Goal: Information Seeking & Learning: Learn about a topic

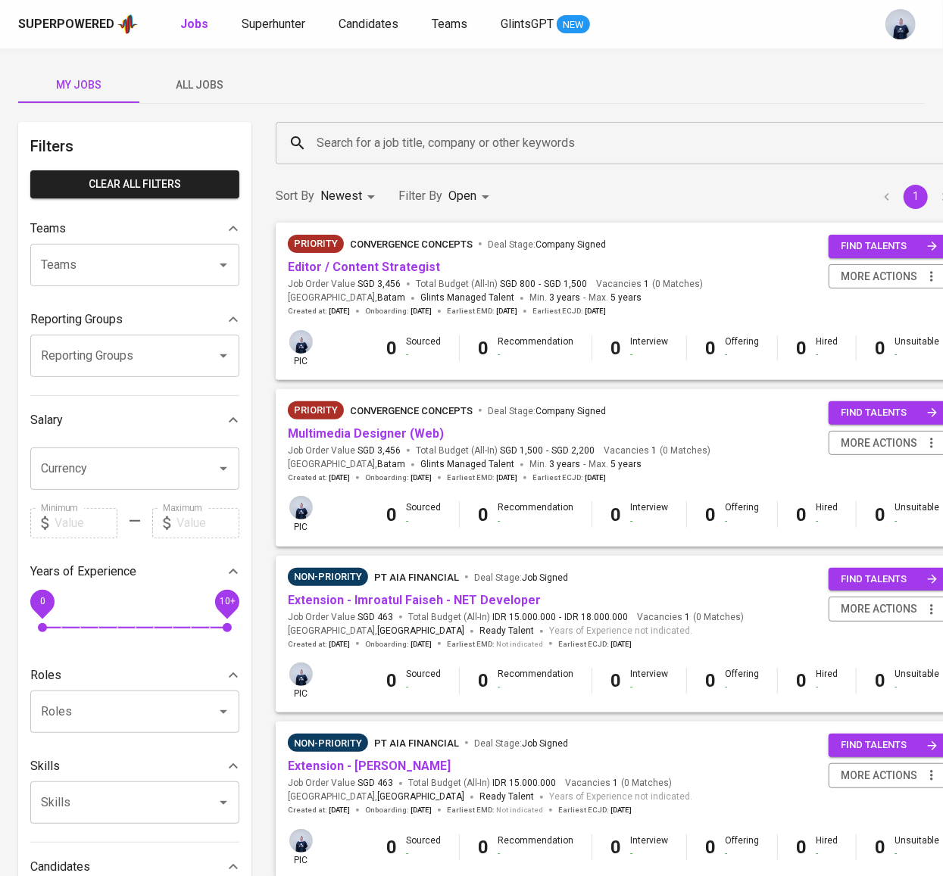
click at [223, 76] on span "All Jobs" at bounding box center [199, 85] width 103 height 19
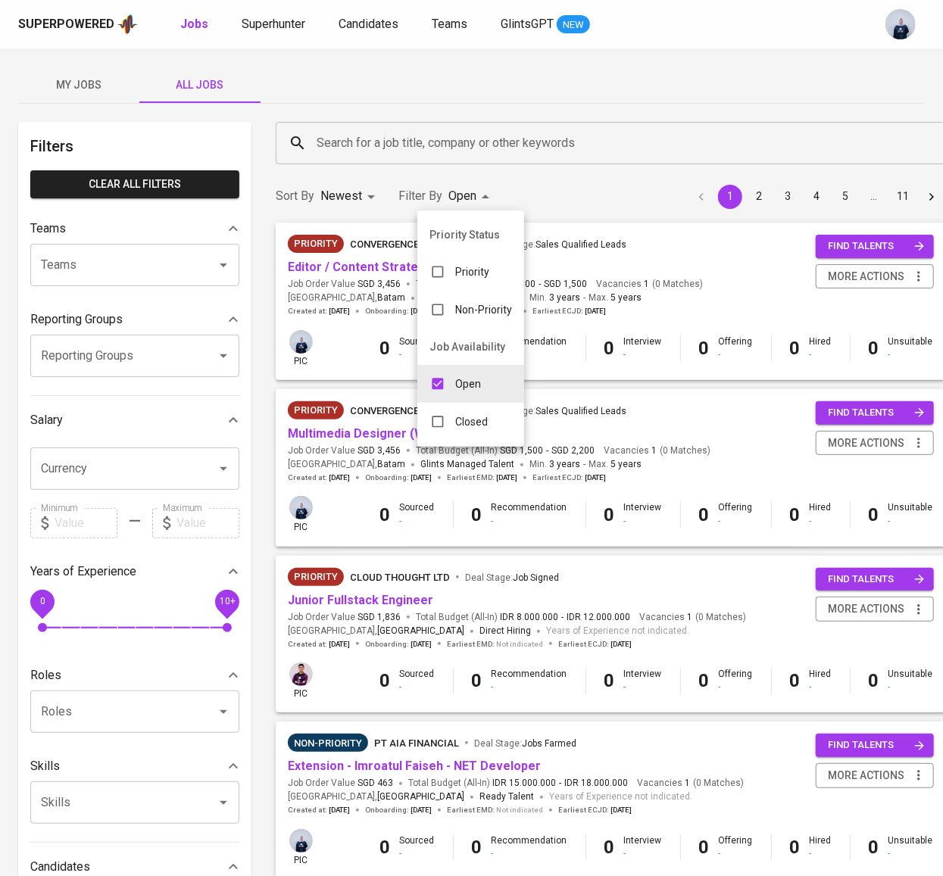
click at [452, 384] on div "Open" at bounding box center [455, 384] width 76 height 29
checkbox input "false"
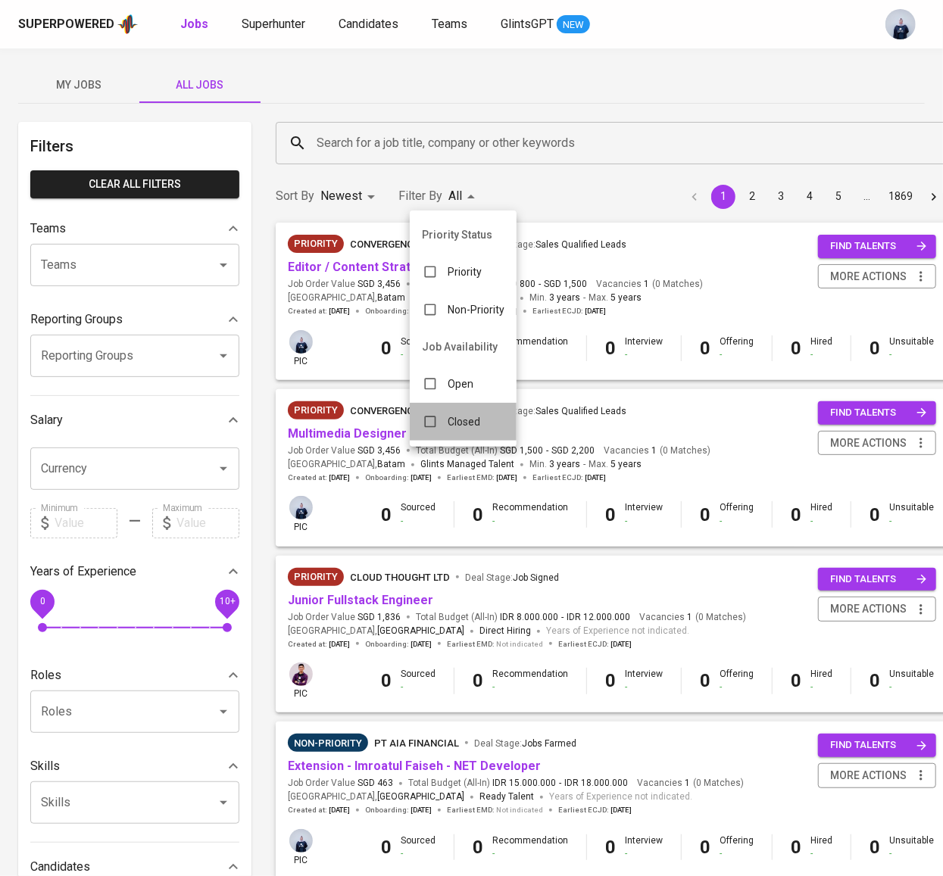
click at [451, 420] on p "Closed" at bounding box center [464, 421] width 33 height 15
type input "CLOSE"
checkbox input "true"
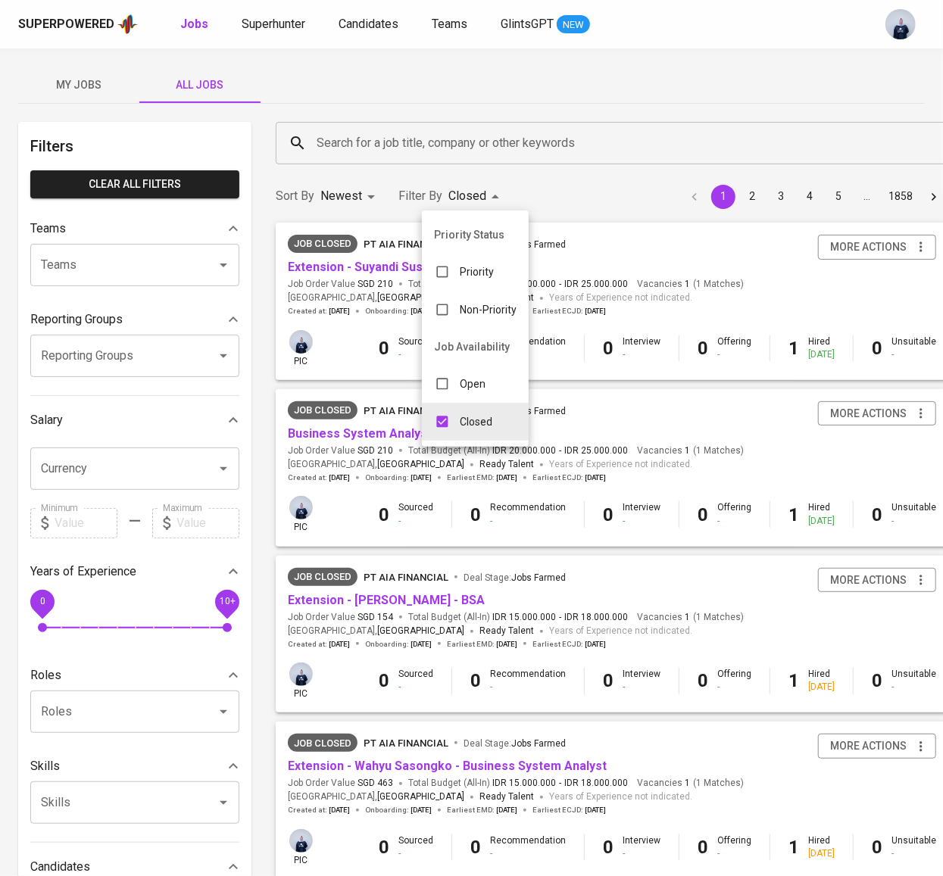
click at [373, 143] on div at bounding box center [471, 438] width 943 height 876
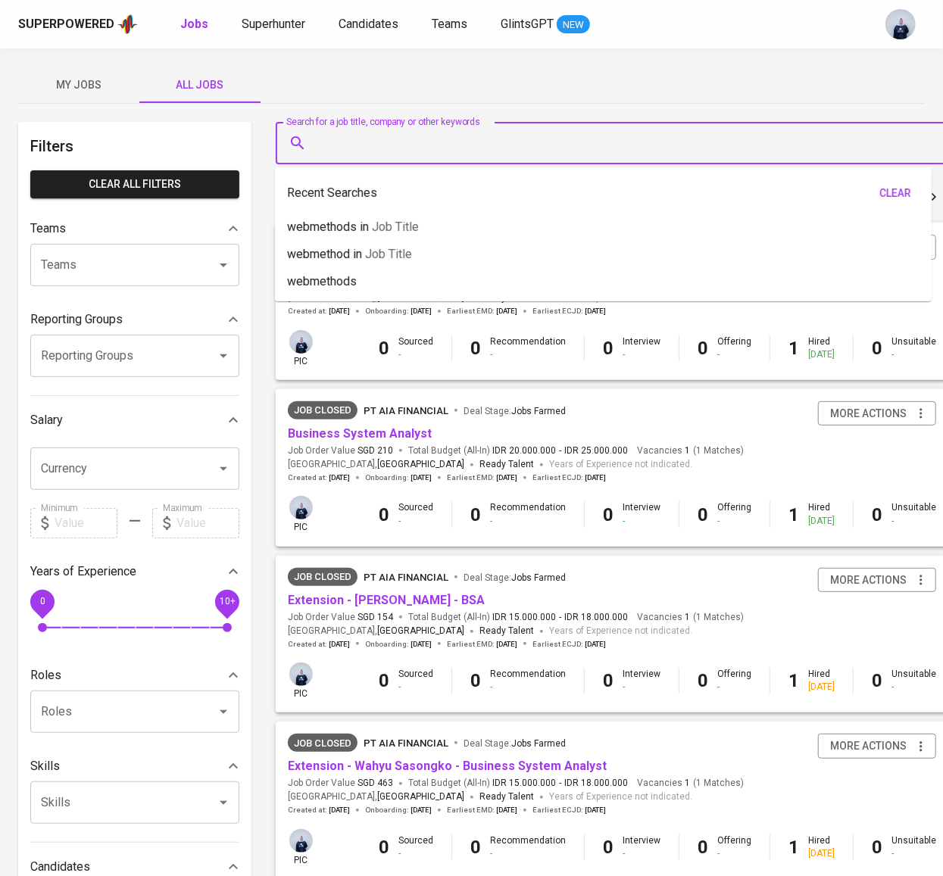
click at [349, 146] on input "Search for a job title, company or other keywords" at bounding box center [616, 143] width 606 height 29
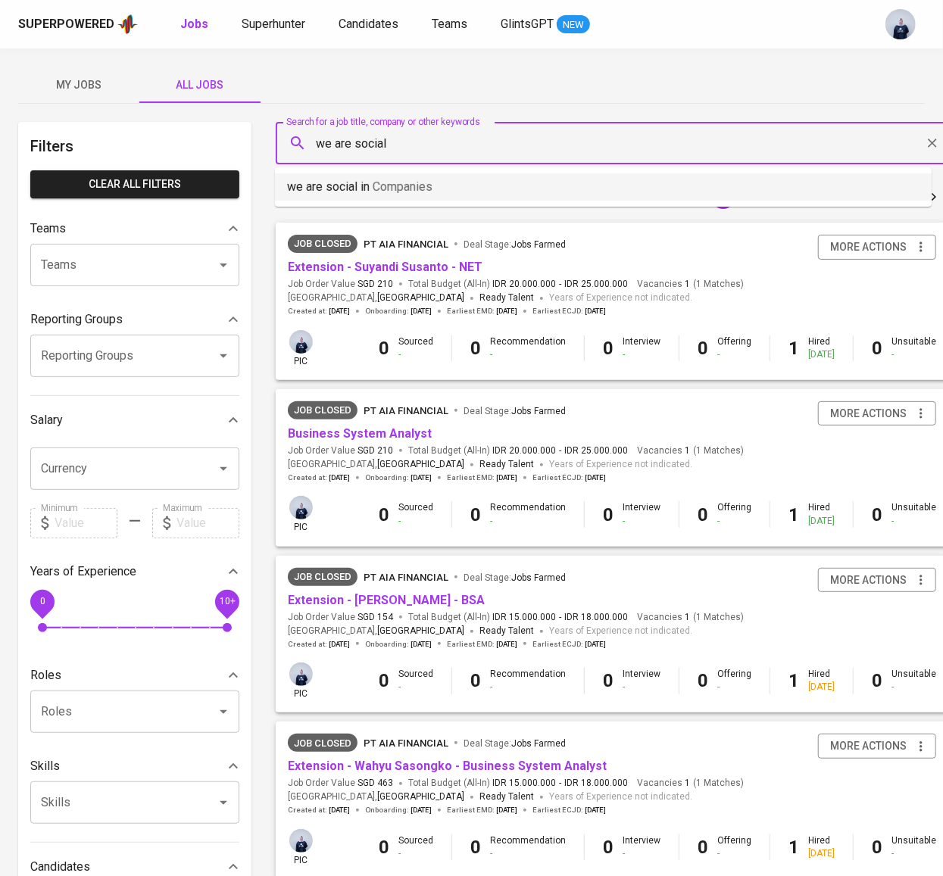
click at [409, 189] on span "Companies" at bounding box center [403, 186] width 60 height 14
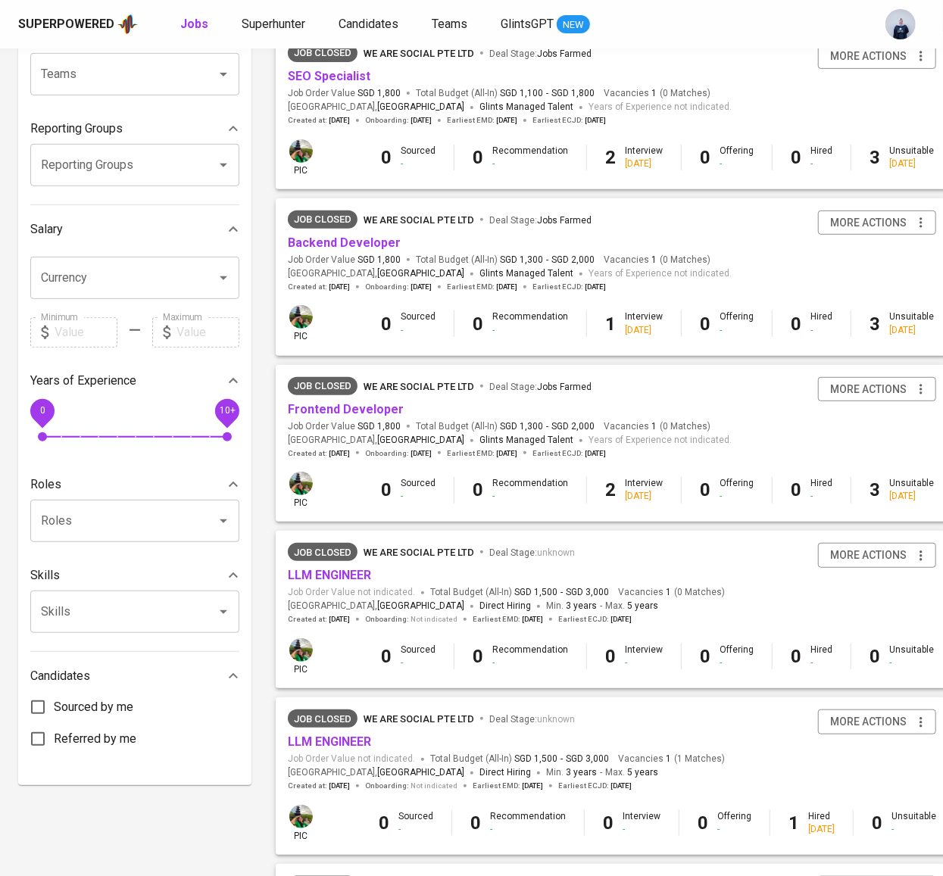
scroll to position [194, 0]
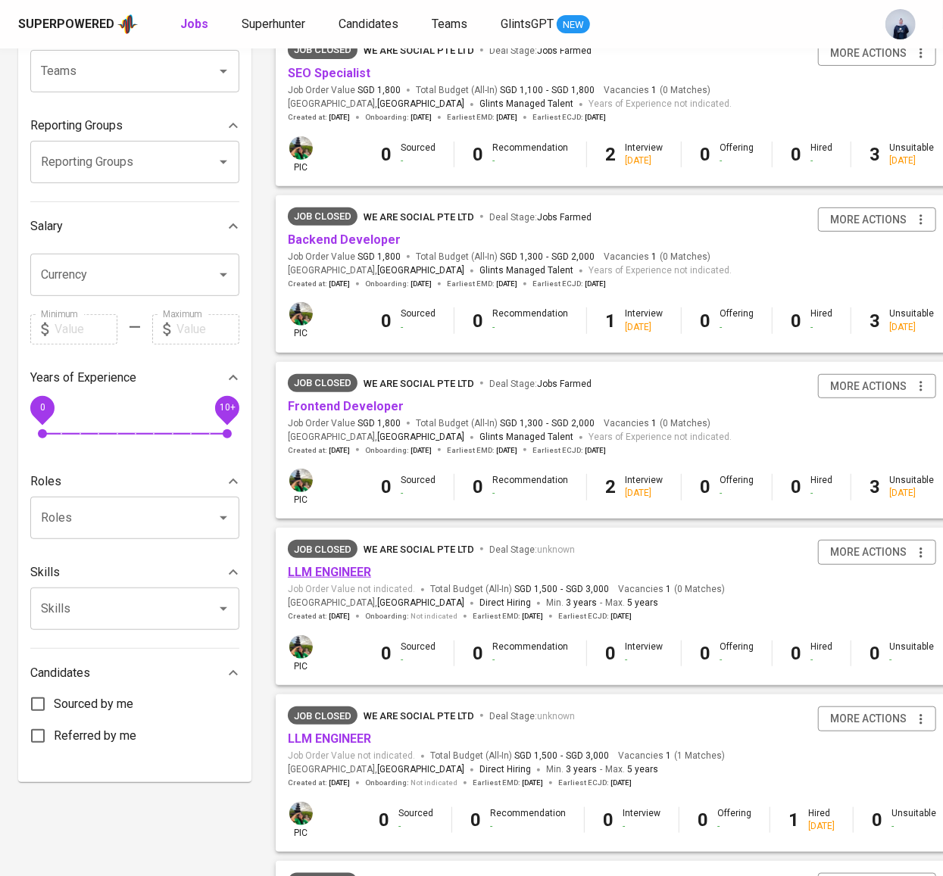
type input "we are social"
click at [347, 571] on link "LLM ENGINEER" at bounding box center [329, 572] width 83 height 14
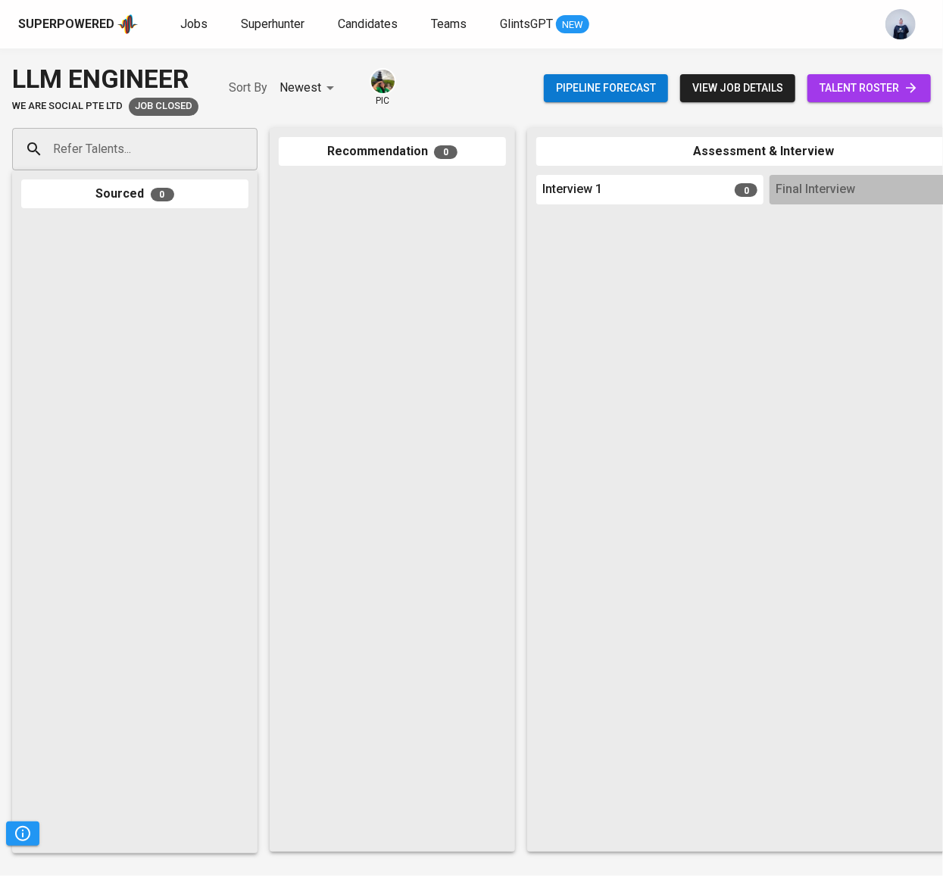
click at [758, 86] on span "view job details" at bounding box center [737, 88] width 91 height 19
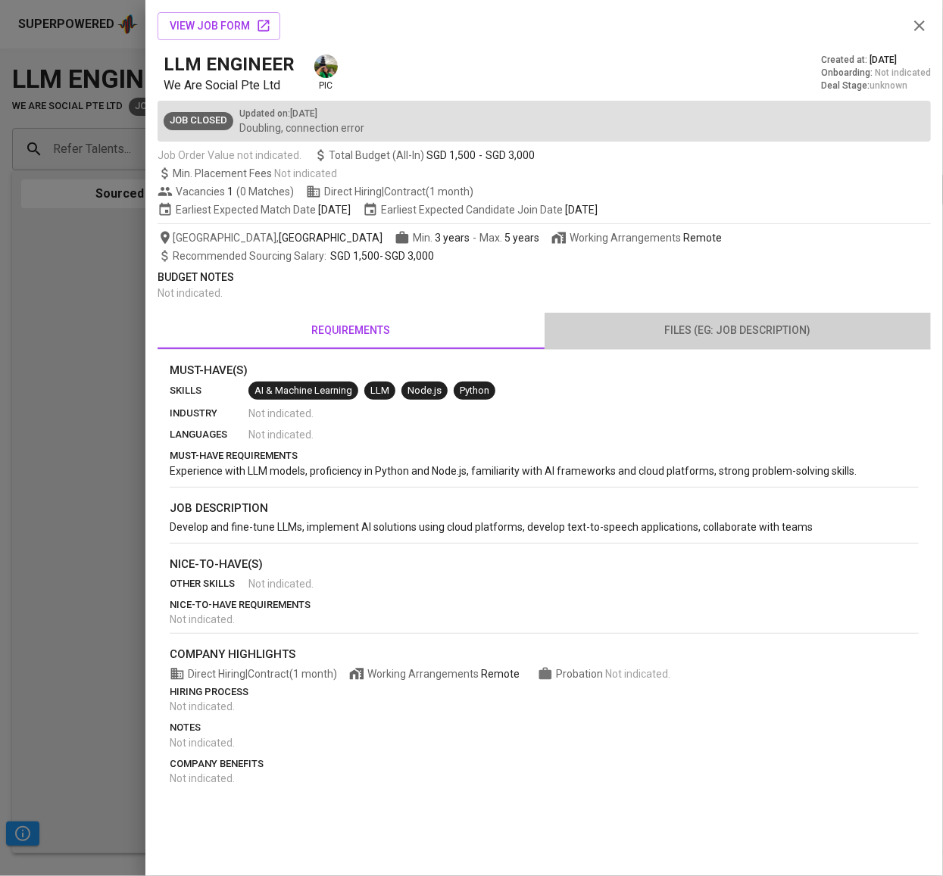
click at [696, 335] on span "files (eg: job description)" at bounding box center [738, 330] width 369 height 19
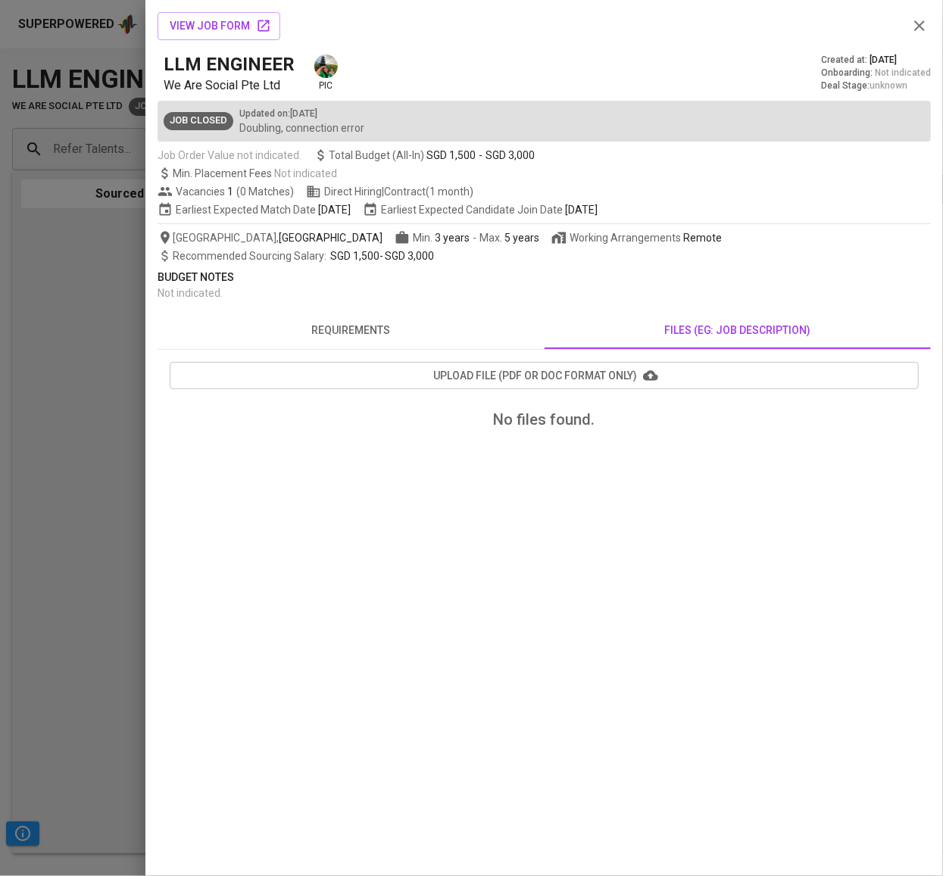
click at [380, 336] on span "requirements" at bounding box center [351, 330] width 369 height 19
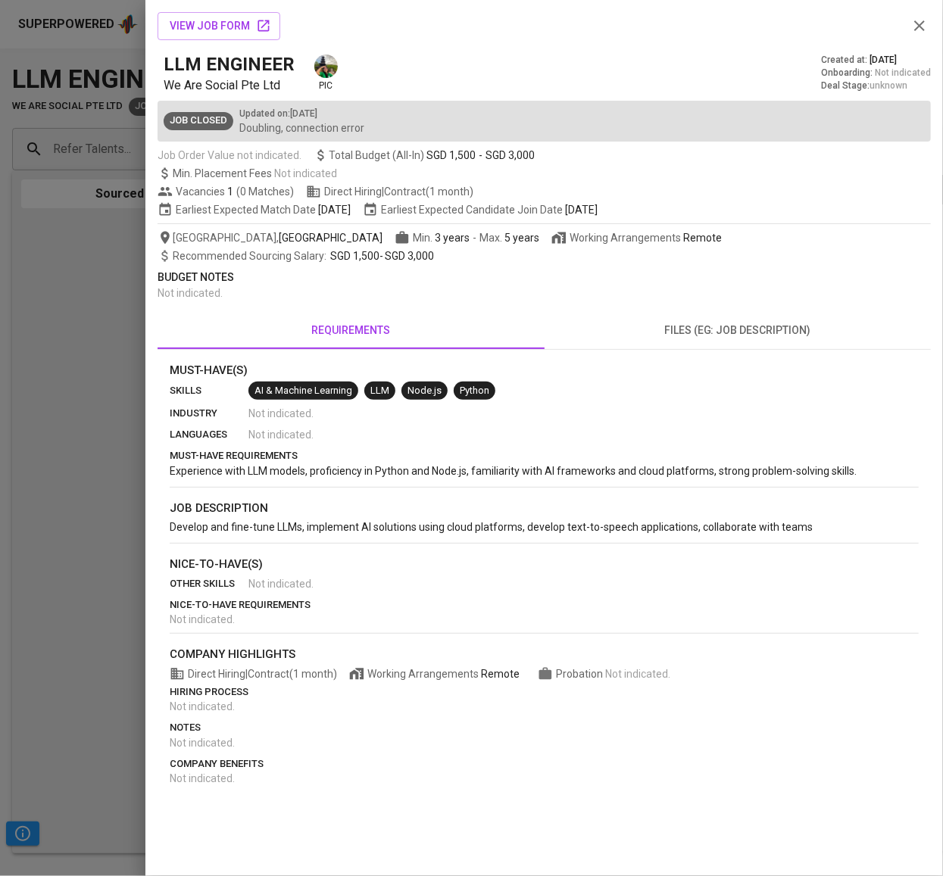
click at [108, 134] on div at bounding box center [471, 438] width 943 height 876
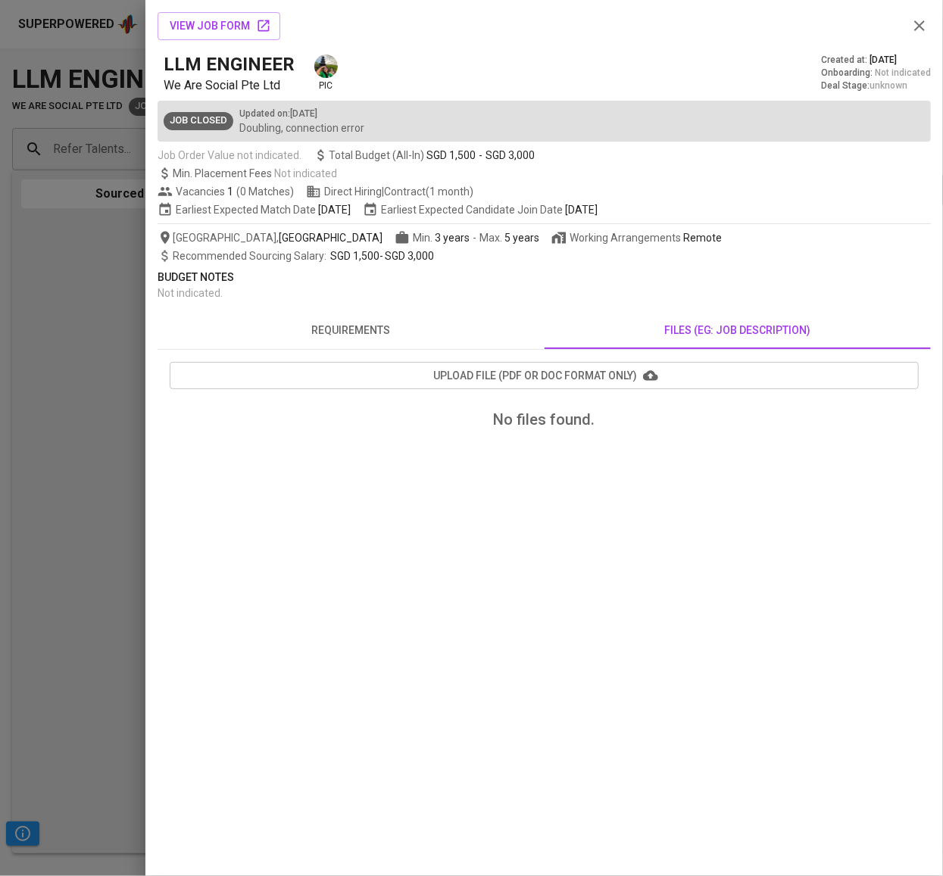
click at [64, 211] on div at bounding box center [471, 438] width 943 height 876
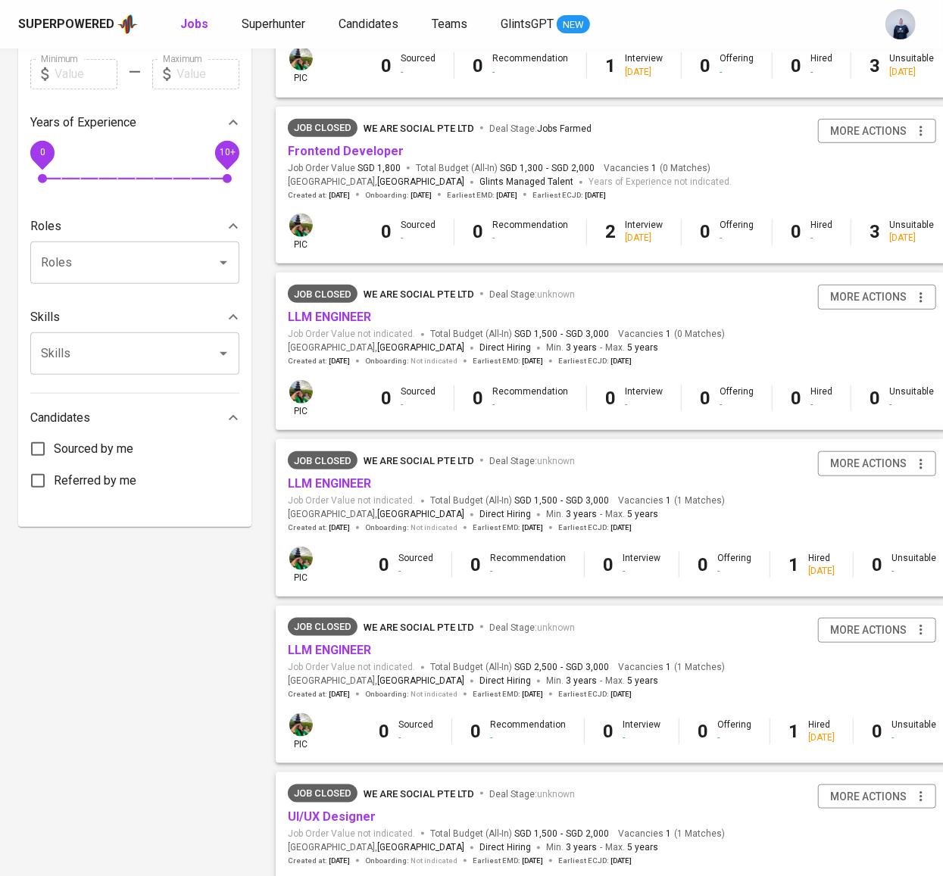
scroll to position [454, 0]
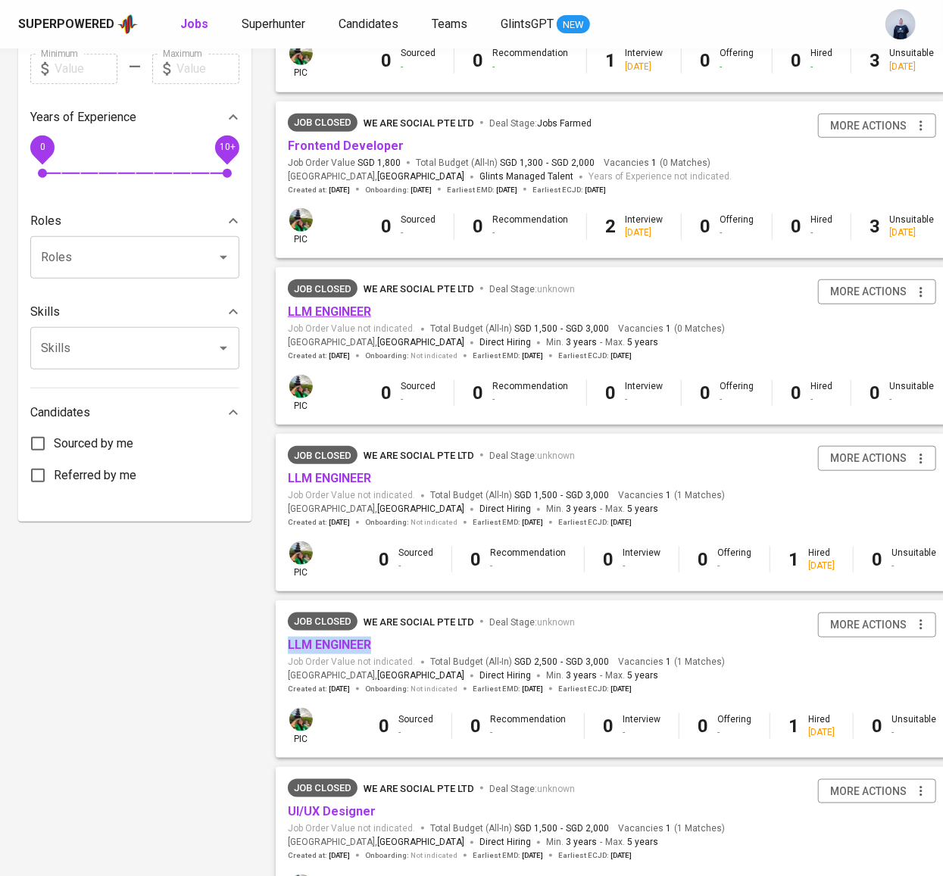
click at [357, 308] on link "LLM ENGINEER" at bounding box center [329, 311] width 83 height 14
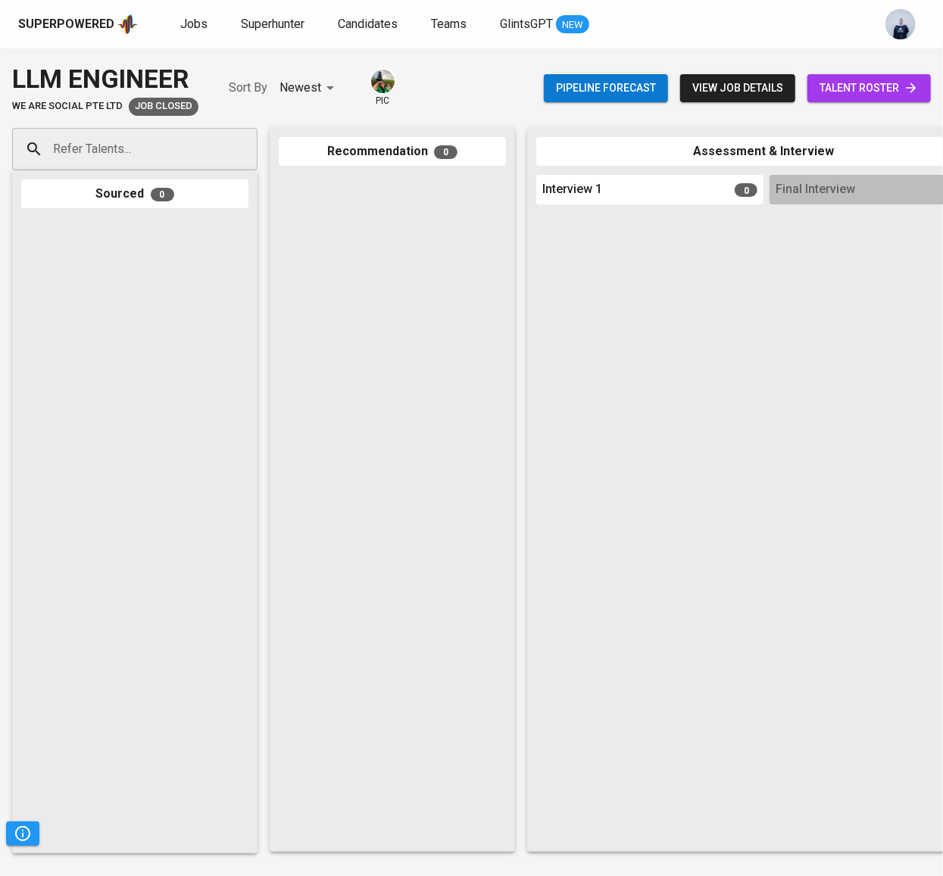
click at [740, 90] on span "view job details" at bounding box center [737, 88] width 91 height 19
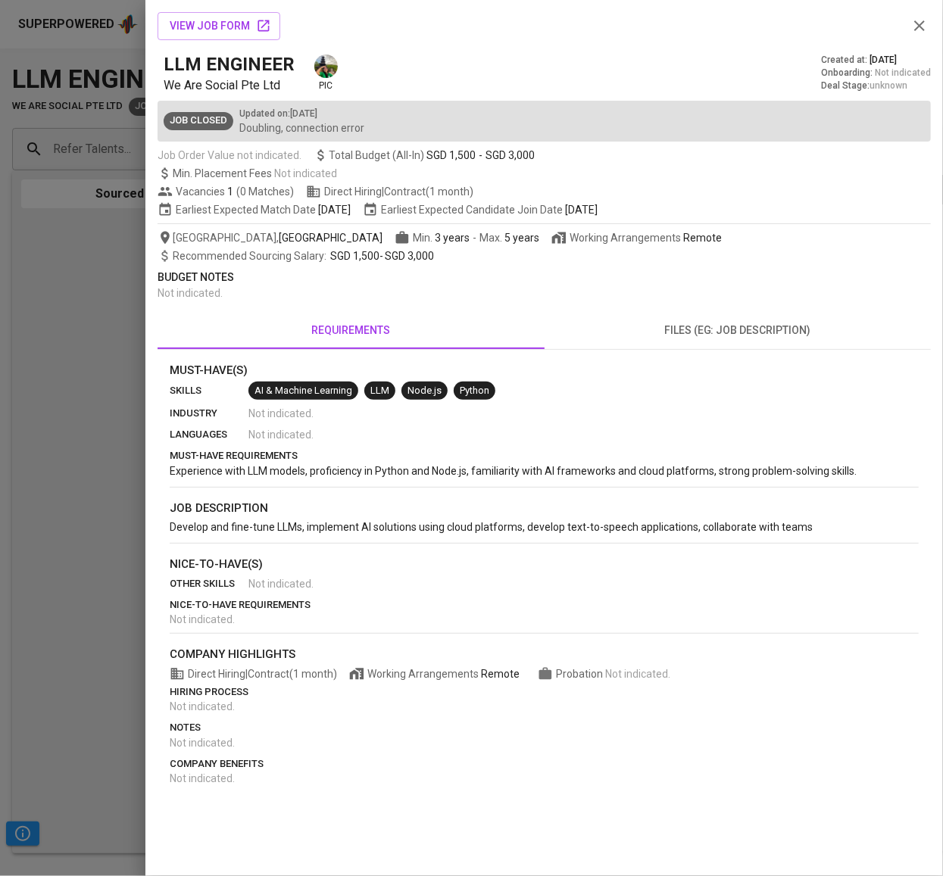
click at [704, 330] on span "files (eg: job description)" at bounding box center [738, 330] width 369 height 19
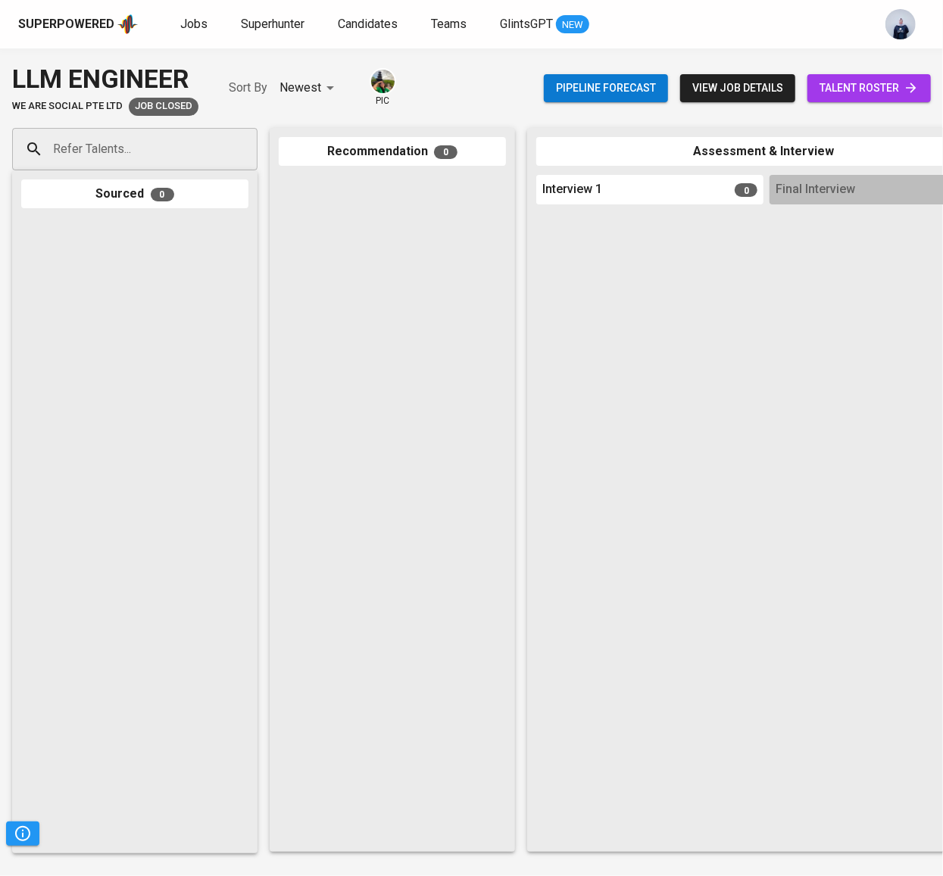
click at [735, 86] on span "view job details" at bounding box center [737, 88] width 91 height 19
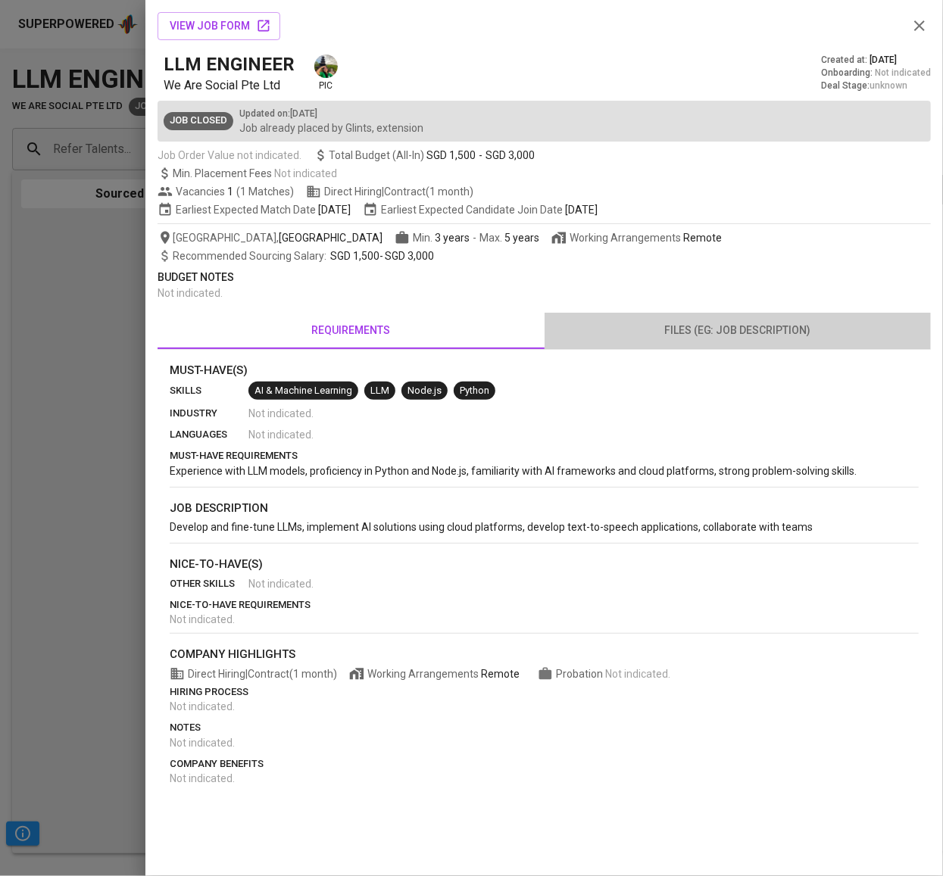
click at [691, 329] on span "files (eg: job description)" at bounding box center [738, 330] width 369 height 19
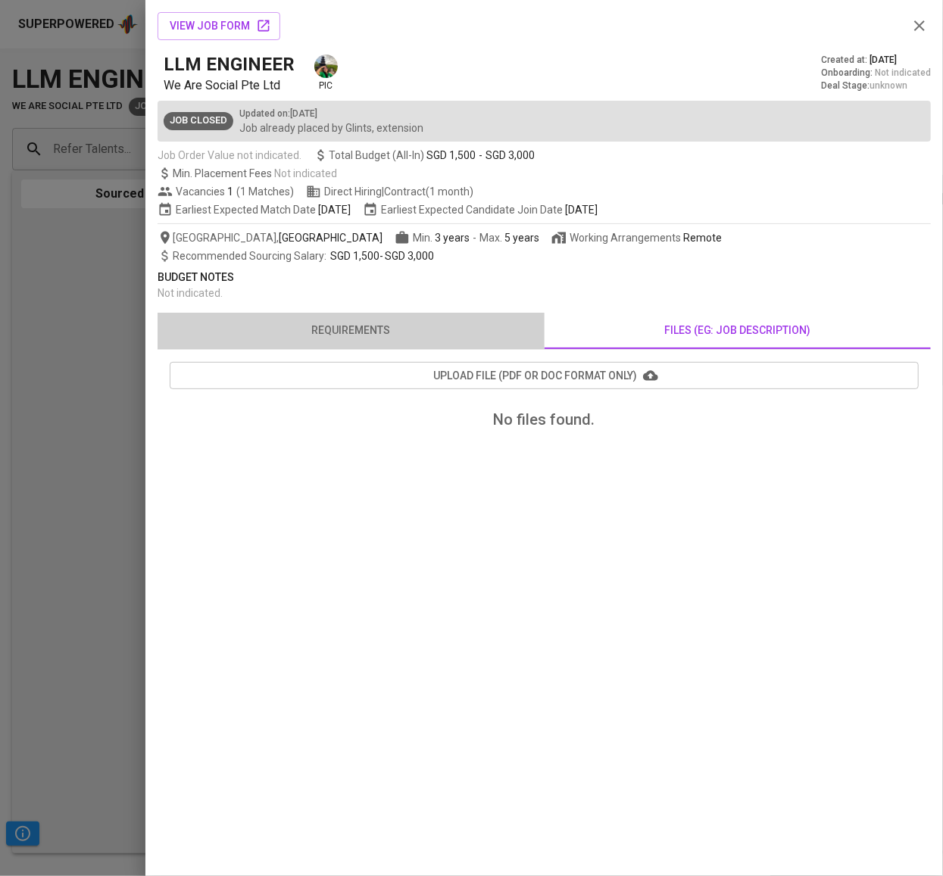
click at [345, 330] on span "requirements" at bounding box center [351, 330] width 369 height 19
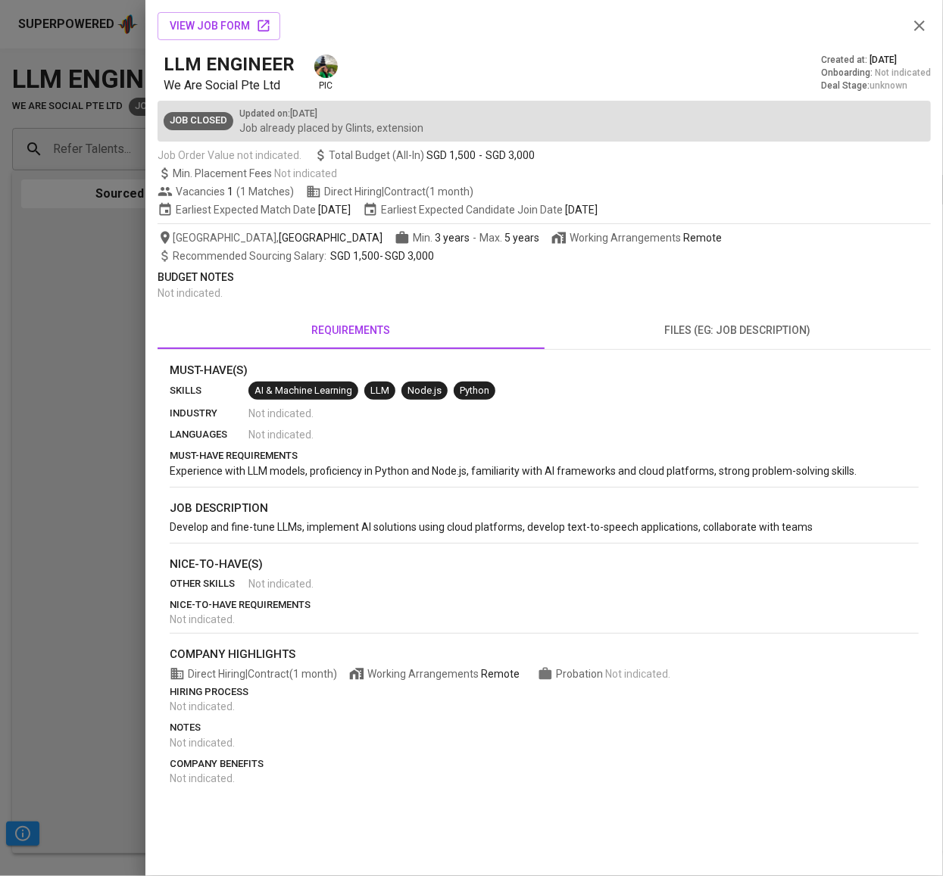
click at [626, 526] on span "Develop and fine-tune LLMs, implement AI solutions using cloud platforms, devel…" at bounding box center [491, 527] width 643 height 12
copy section "job description"
click at [276, 473] on span "Experience with LLM models, proficiency in Python and Node.js, familiarity with…" at bounding box center [513, 471] width 687 height 12
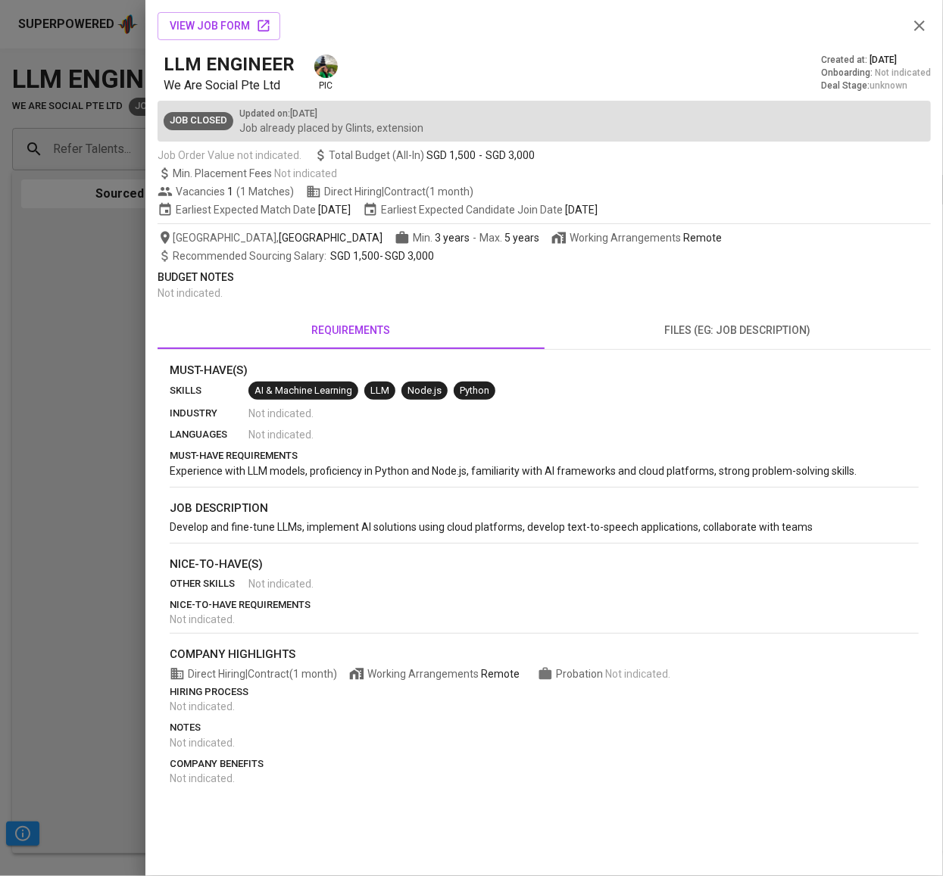
click at [276, 473] on span "Experience with LLM models, proficiency in Python and Node.js, familiarity with…" at bounding box center [513, 471] width 687 height 12
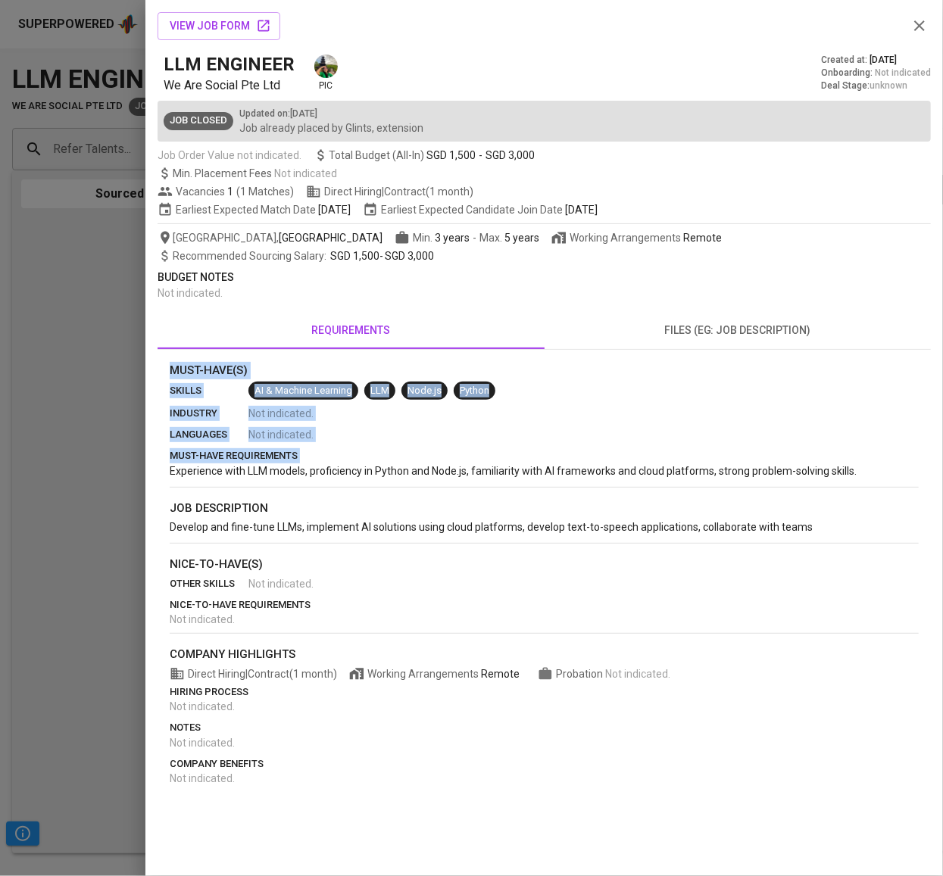
copy section "Must-Have(s) skills AI & Machine Learning LLM Node.js Python industry Not indic…"
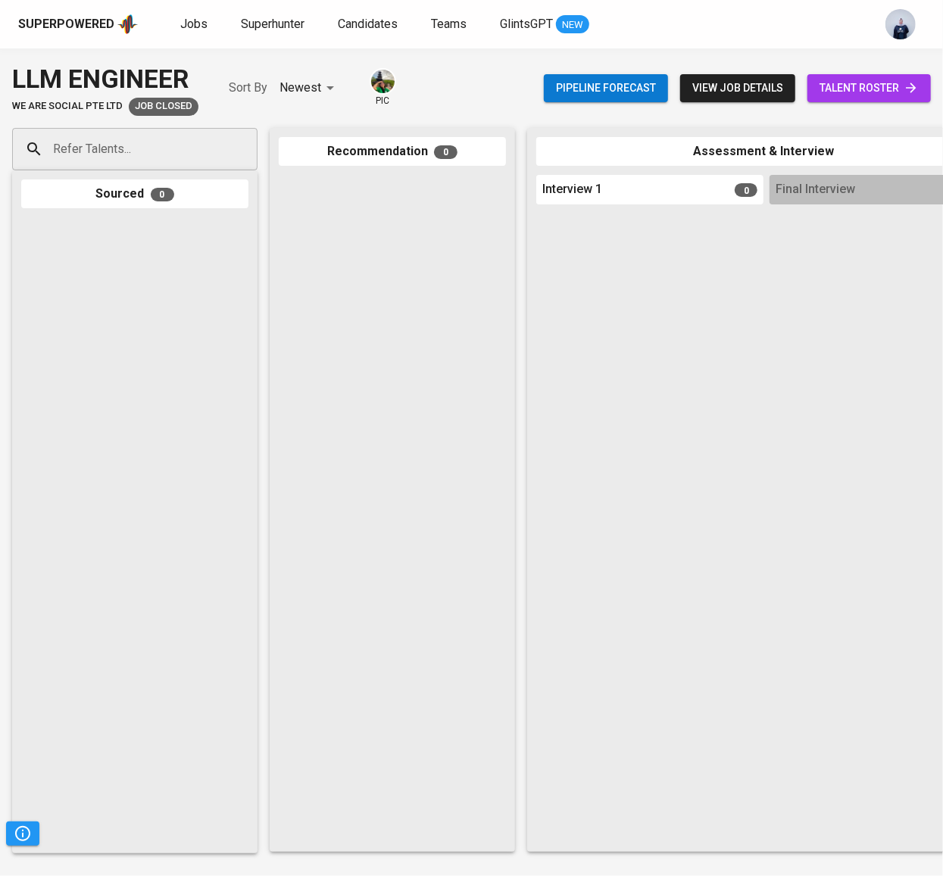
click at [755, 86] on span "view job details" at bounding box center [737, 88] width 91 height 19
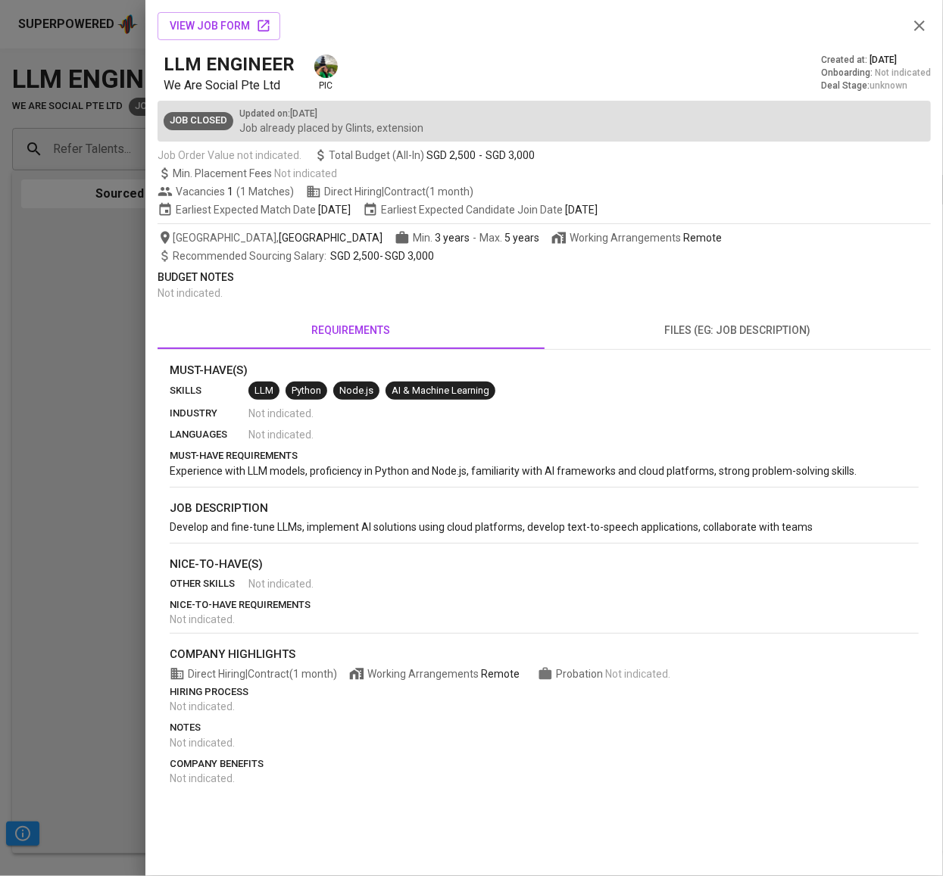
click at [714, 327] on span "files (eg: job description)" at bounding box center [738, 330] width 369 height 19
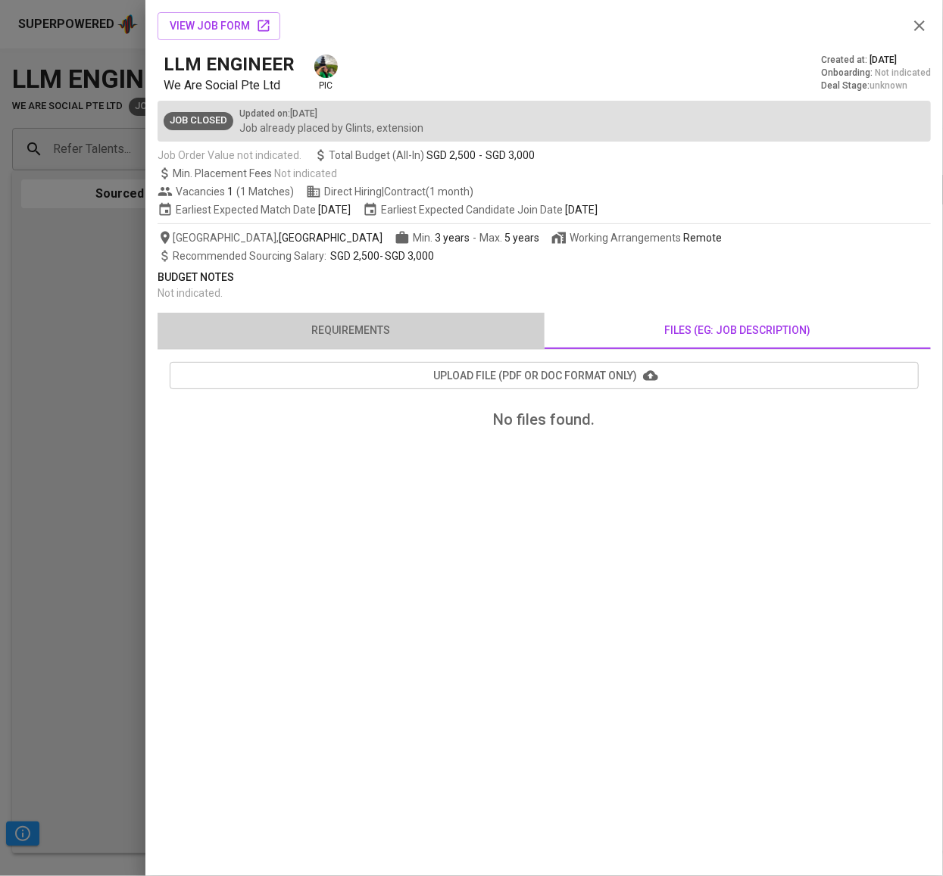
click at [436, 327] on span "requirements" at bounding box center [351, 330] width 369 height 19
